Goal: Transaction & Acquisition: Purchase product/service

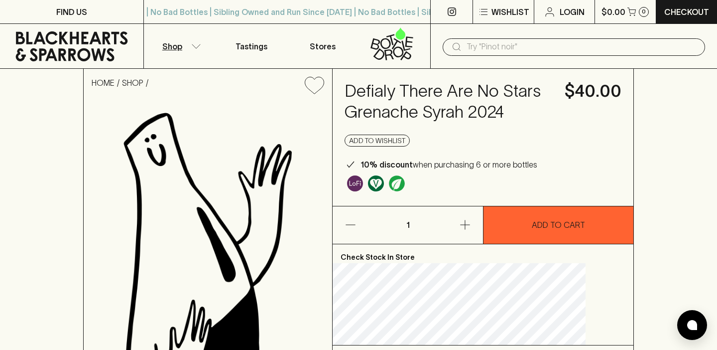
click at [184, 45] on button "Shop" at bounding box center [180, 46] width 72 height 44
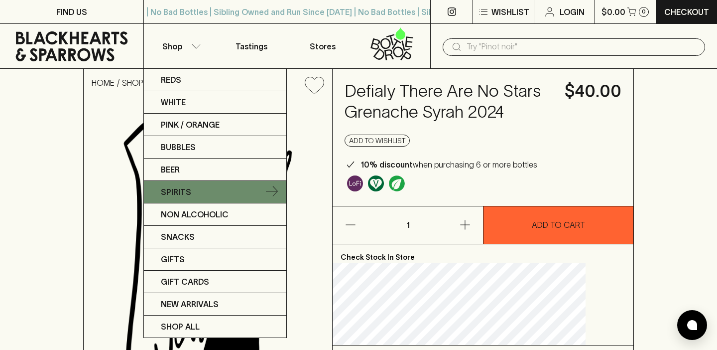
click at [195, 191] on link "Spirits" at bounding box center [215, 192] width 142 height 22
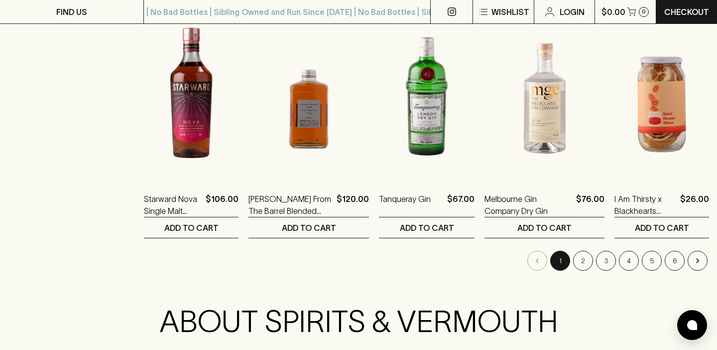
scroll to position [998, 0]
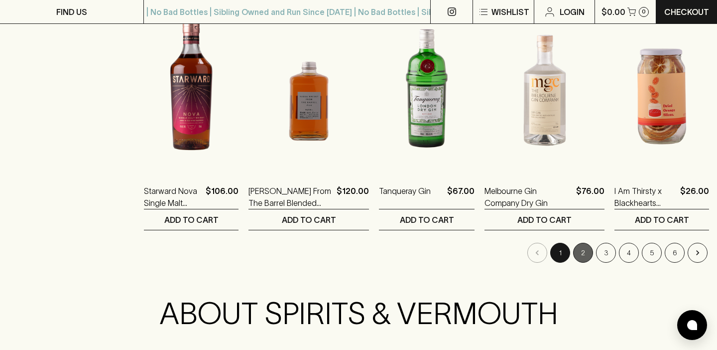
click at [577, 245] on button "2" at bounding box center [583, 253] width 20 height 20
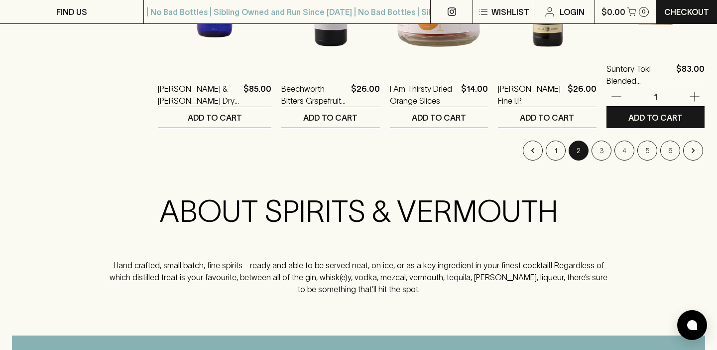
scroll to position [1103, 0]
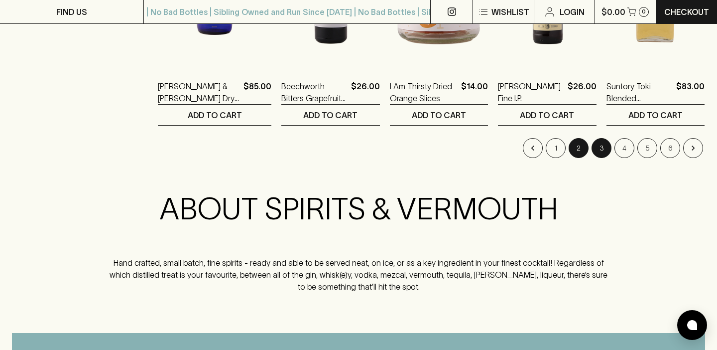
click at [603, 144] on button "3" at bounding box center [602, 148] width 20 height 20
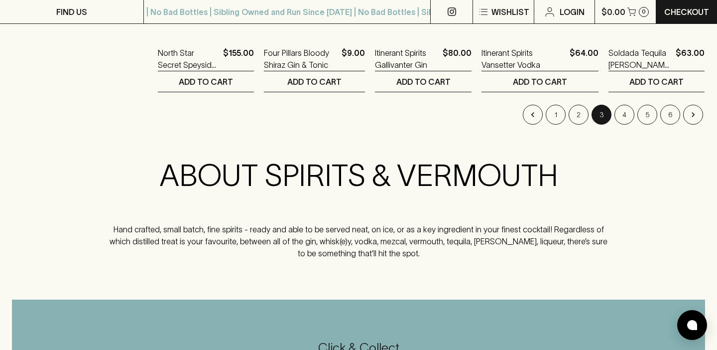
scroll to position [1118, 0]
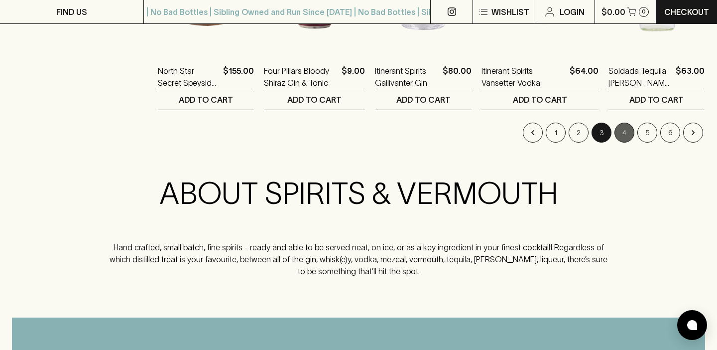
click at [627, 135] on button "4" at bounding box center [625, 133] width 20 height 20
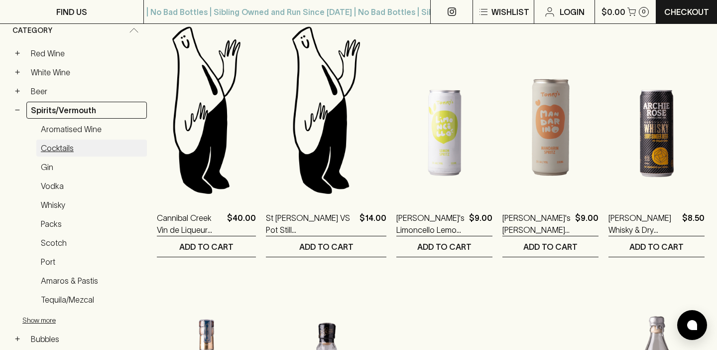
scroll to position [183, 0]
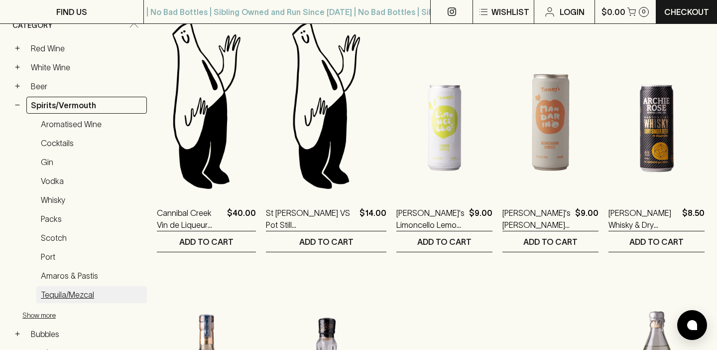
click at [65, 289] on link "Tequila/Mezcal" at bounding box center [91, 294] width 111 height 17
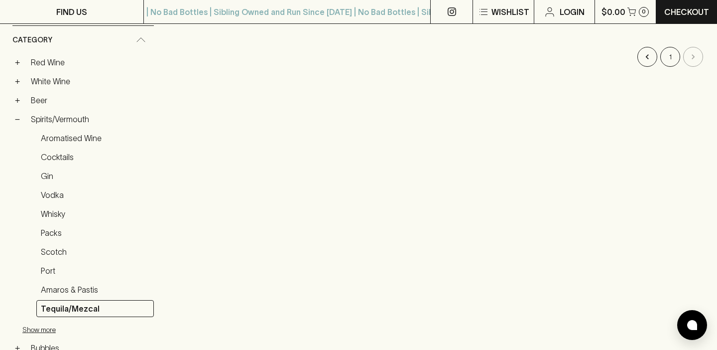
scroll to position [179, 0]
click at [58, 247] on link "Scotch" at bounding box center [95, 250] width 118 height 17
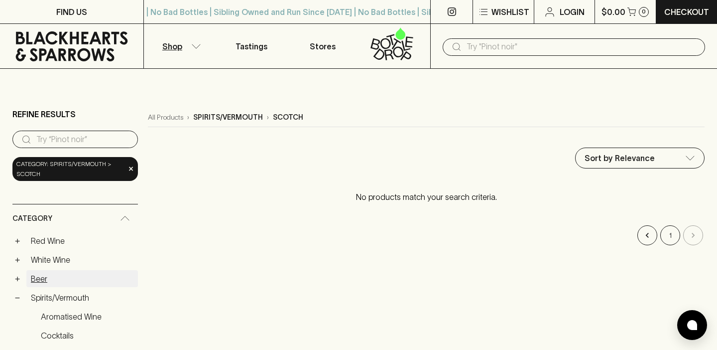
click at [38, 278] on link "Beer" at bounding box center [82, 278] width 112 height 17
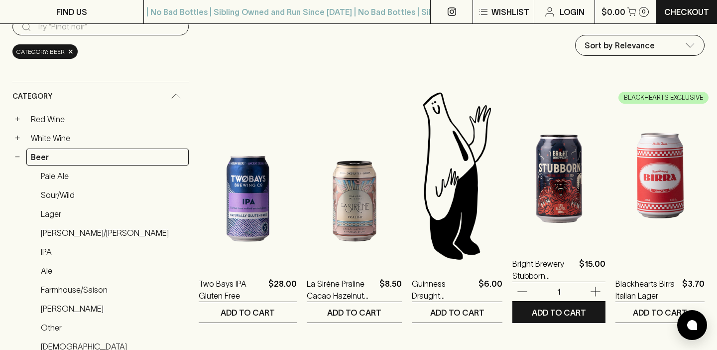
scroll to position [109, 0]
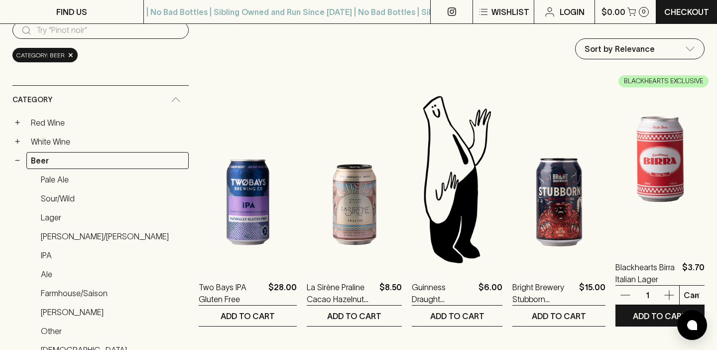
click at [658, 158] on img at bounding box center [660, 159] width 89 height 174
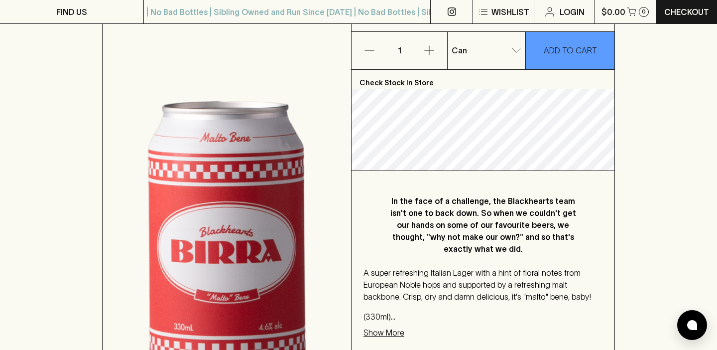
scroll to position [152, 0]
